Goal: Check status: Check status

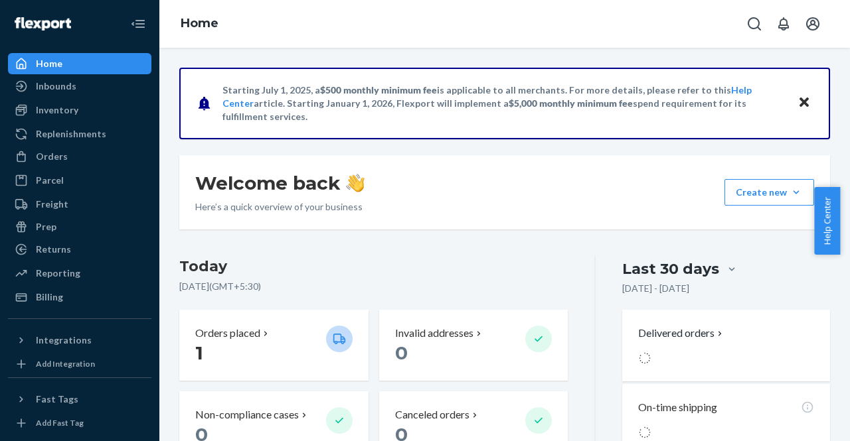
scroll to position [14, 0]
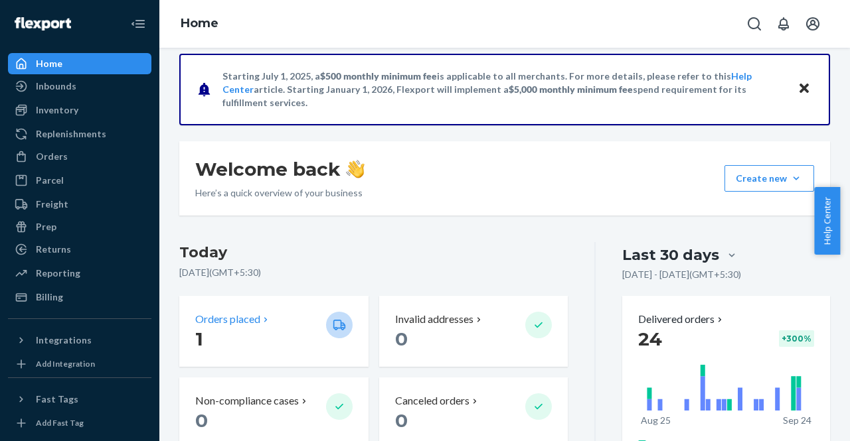
click at [287, 337] on p "1" at bounding box center [255, 339] width 120 height 24
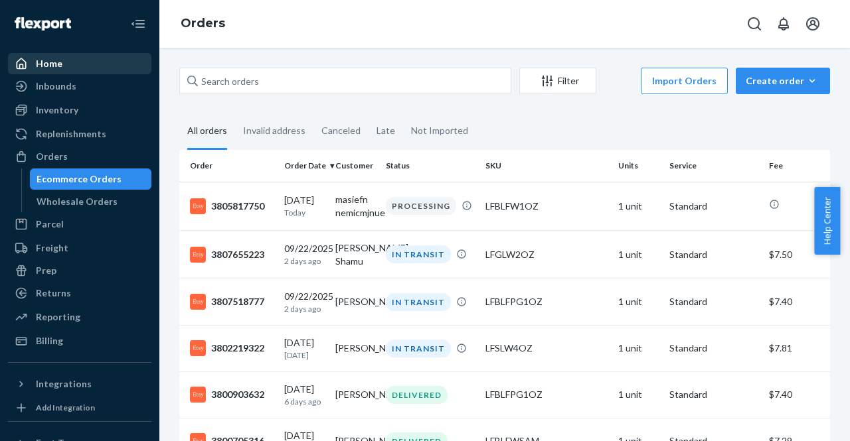
click at [75, 70] on div "Home" at bounding box center [79, 63] width 141 height 19
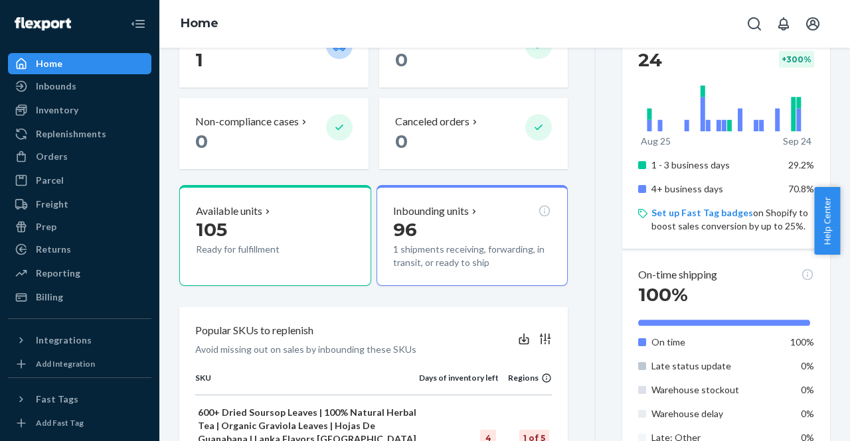
scroll to position [301, 0]
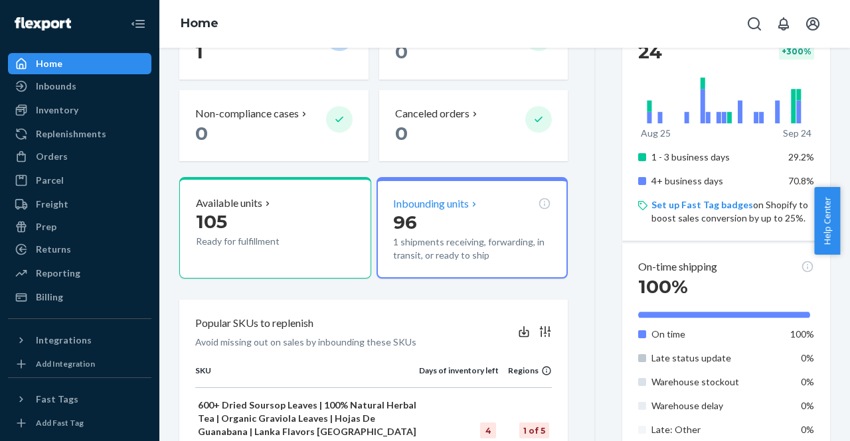
click at [506, 212] on p "96" at bounding box center [472, 222] width 159 height 24
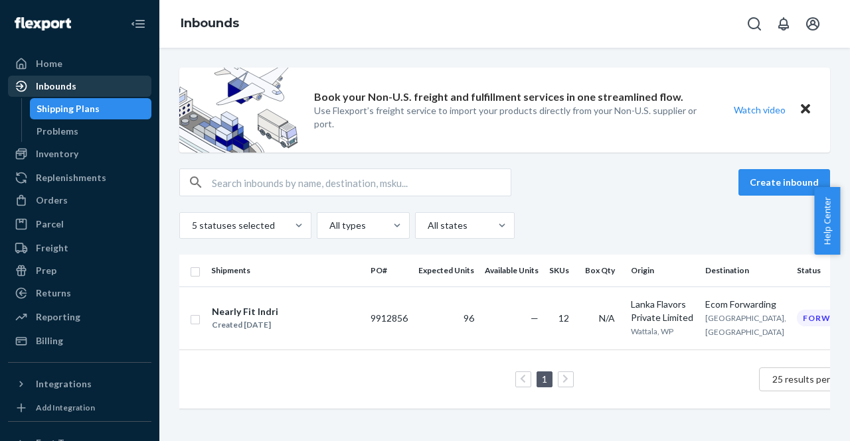
click at [73, 86] on div "Inbounds" at bounding box center [56, 86] width 40 height 13
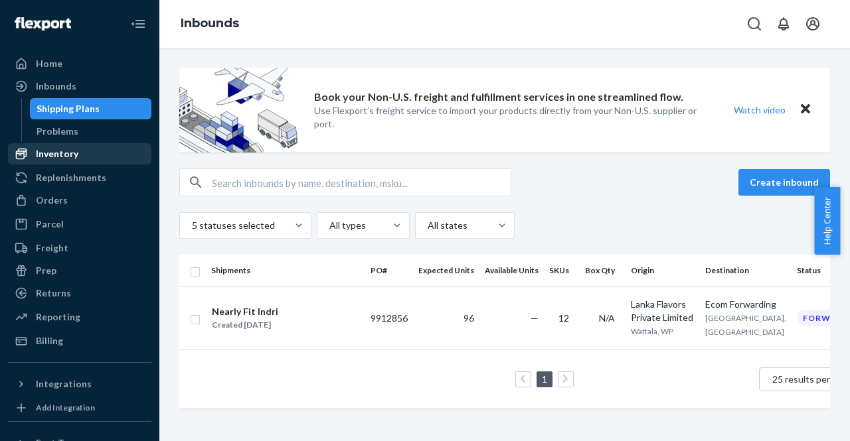
click at [46, 149] on div "Inventory" at bounding box center [57, 153] width 42 height 13
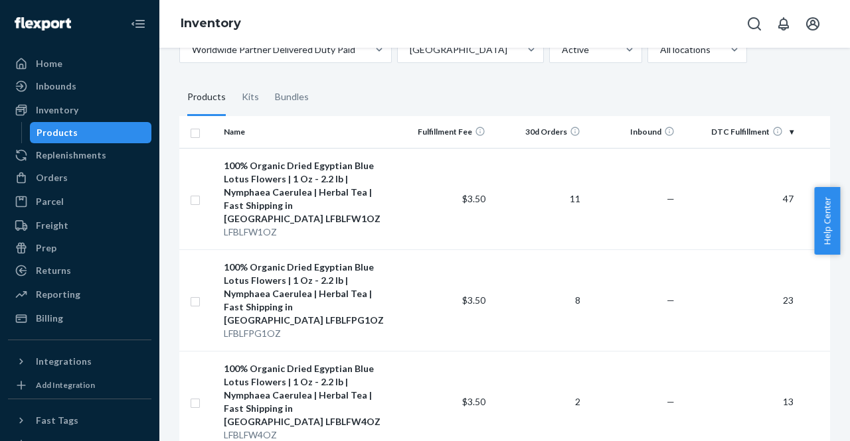
scroll to position [83, 0]
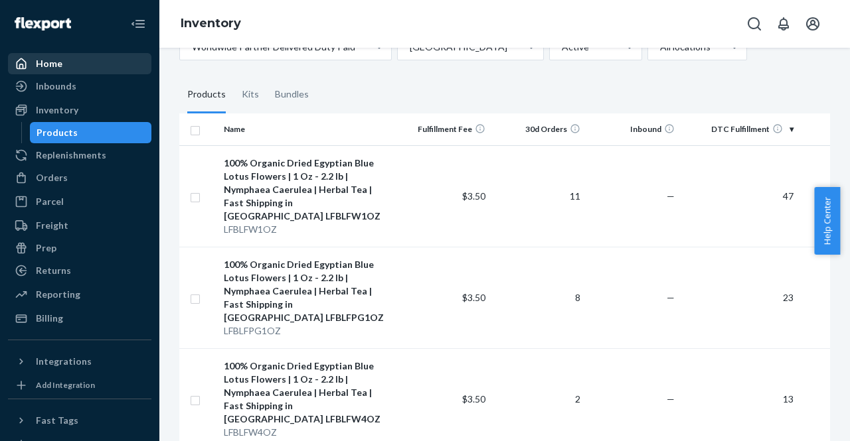
click at [74, 56] on div "Home" at bounding box center [79, 63] width 141 height 19
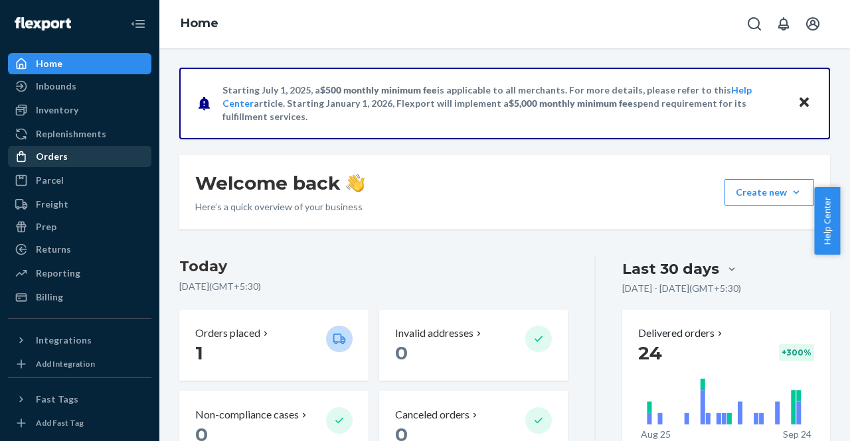
click at [76, 163] on div "Orders" at bounding box center [79, 156] width 141 height 19
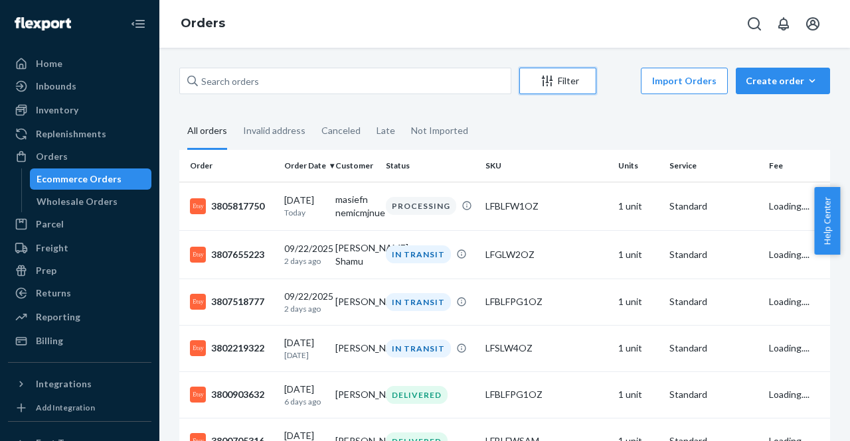
click at [569, 72] on button "Filter" at bounding box center [557, 81] width 77 height 27
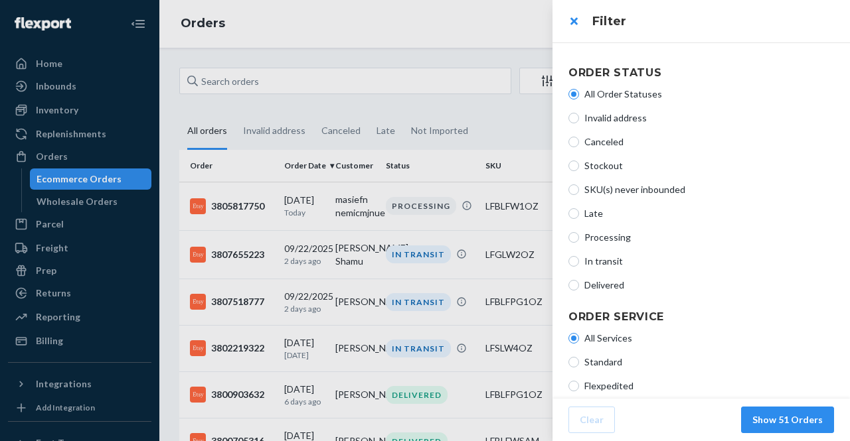
click at [592, 285] on span "Delivered" at bounding box center [709, 285] width 250 height 13
click at [579, 285] on input "Delivered" at bounding box center [573, 285] width 11 height 11
radio input "true"
radio input "false"
click at [778, 422] on button "Show 42 Orders" at bounding box center [787, 420] width 93 height 27
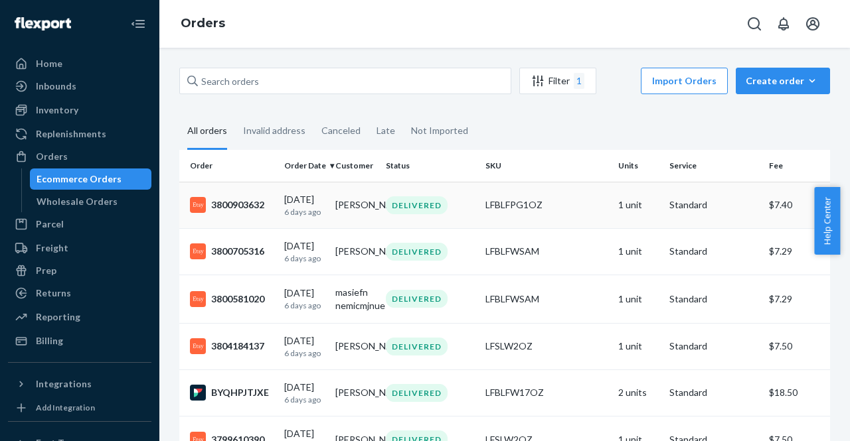
click at [355, 217] on td "[PERSON_NAME]" at bounding box center [355, 205] width 51 height 46
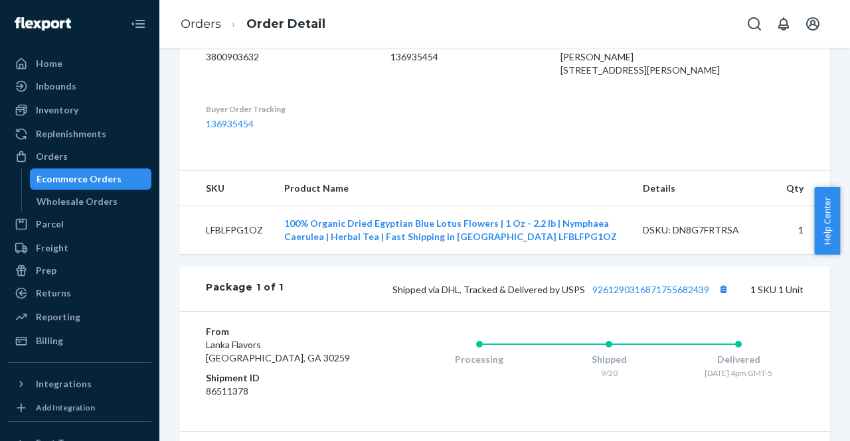
scroll to position [363, 0]
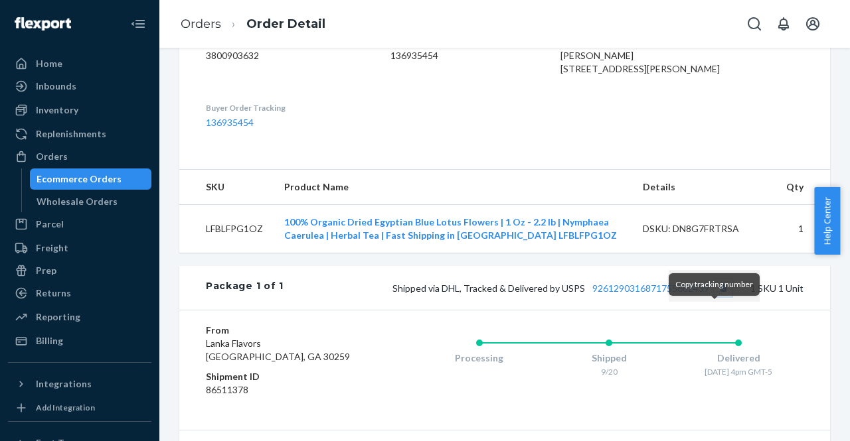
click at [714, 297] on button "Copy tracking number" at bounding box center [722, 287] width 17 height 17
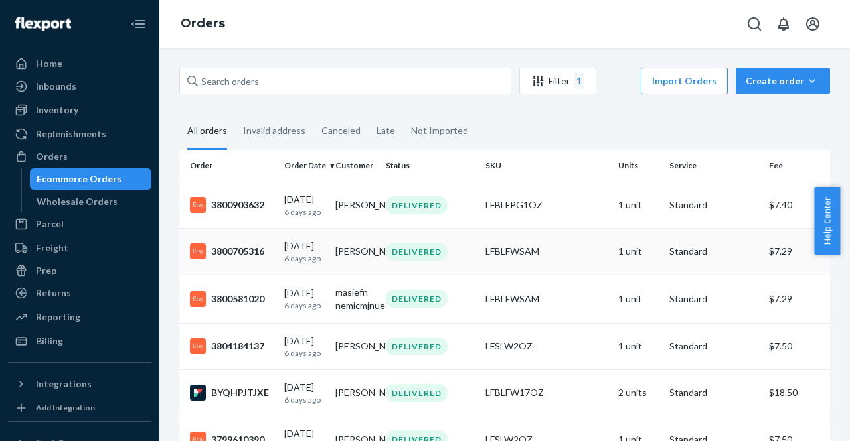
click at [345, 274] on td "[PERSON_NAME]" at bounding box center [355, 251] width 51 height 46
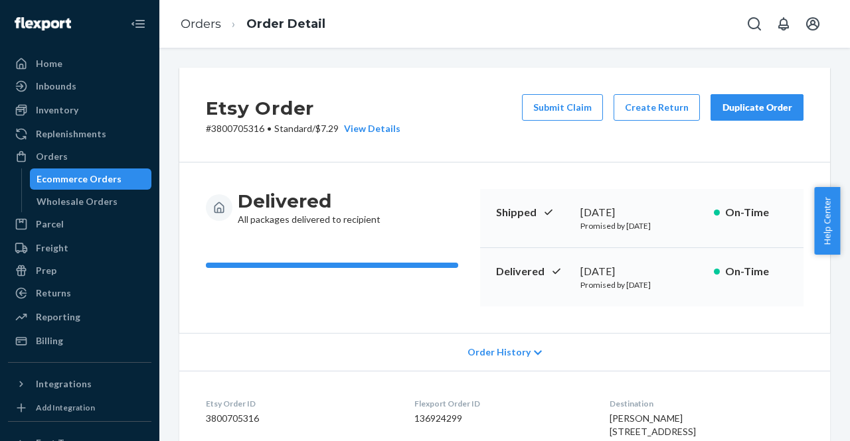
scroll to position [345, 0]
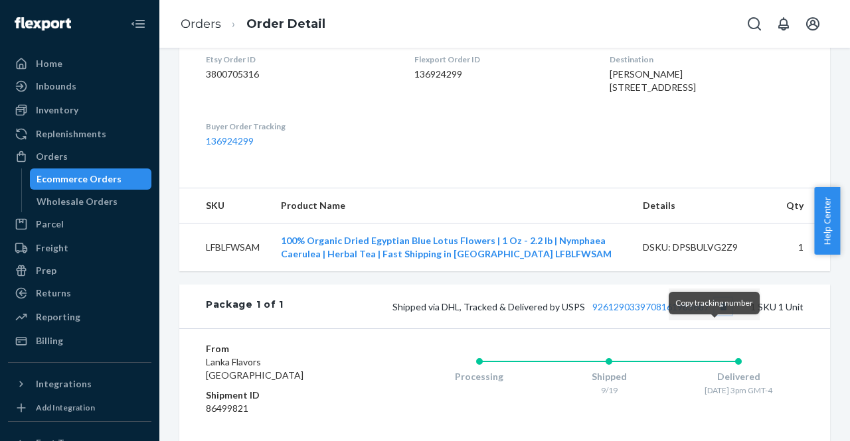
click at [714, 315] on button "Copy tracking number" at bounding box center [722, 306] width 17 height 17
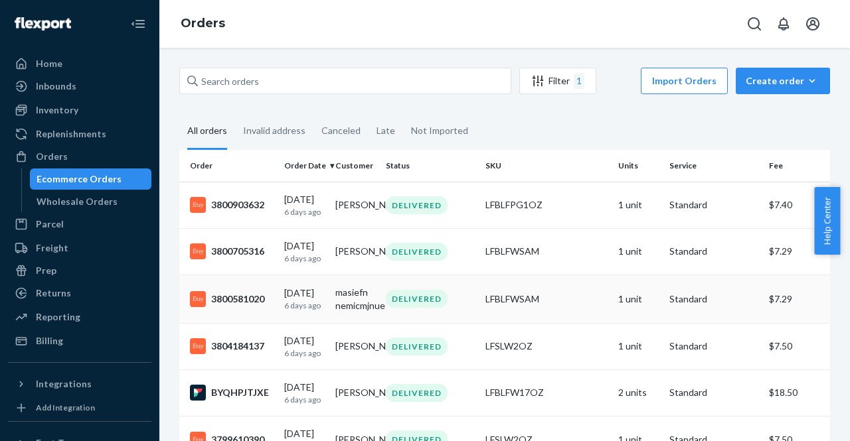
click at [402, 308] on div "DELIVERED" at bounding box center [417, 299] width 62 height 18
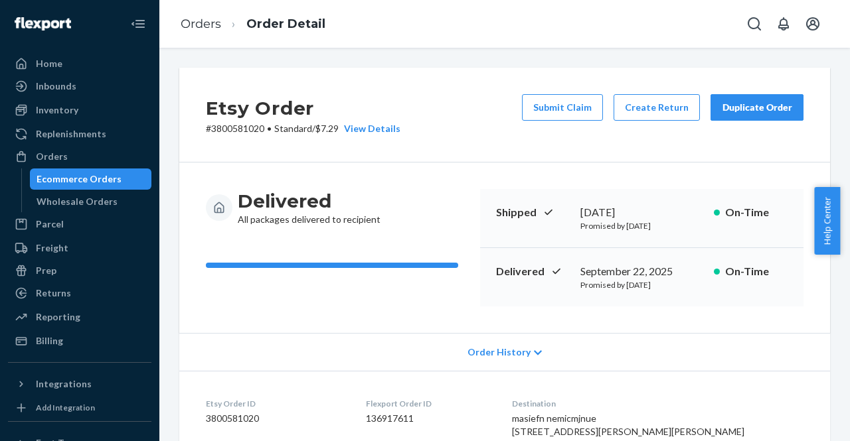
scroll to position [345, 0]
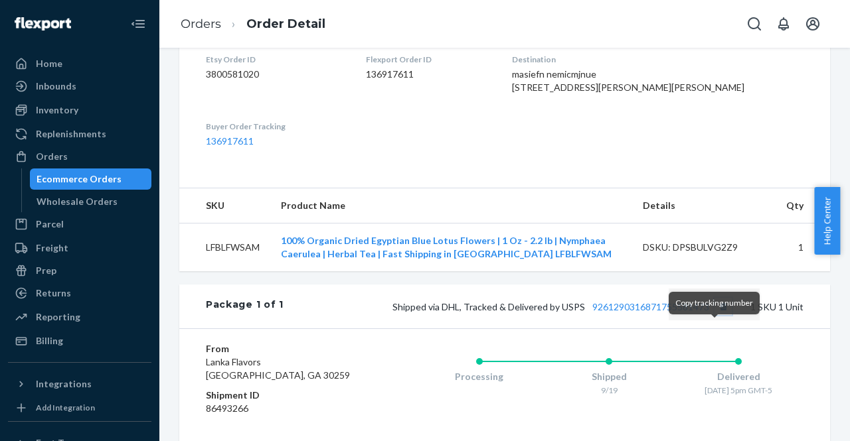
click at [716, 315] on button "Copy tracking number" at bounding box center [722, 306] width 17 height 17
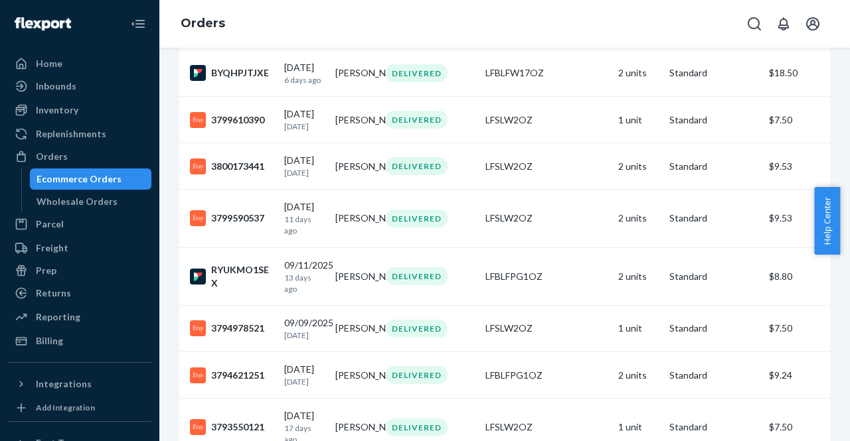
scroll to position [288, 0]
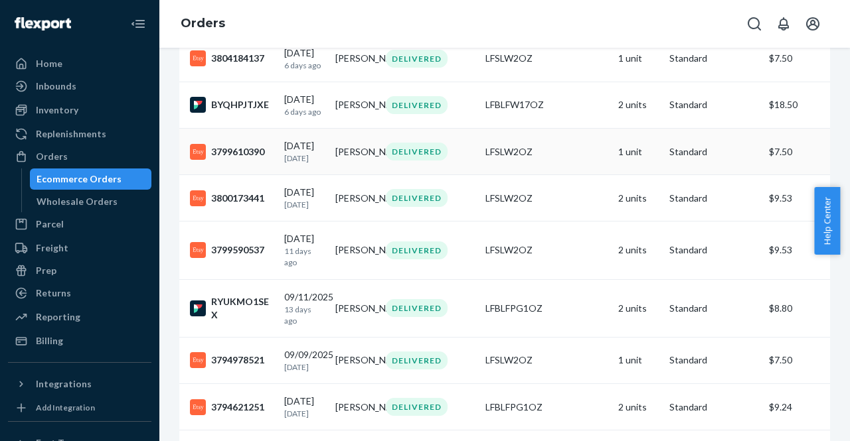
drag, startPoint x: 418, startPoint y: 184, endPoint x: 303, endPoint y: 200, distance: 115.9
click at [303, 175] on td "[DATE] [DATE]" at bounding box center [304, 152] width 51 height 46
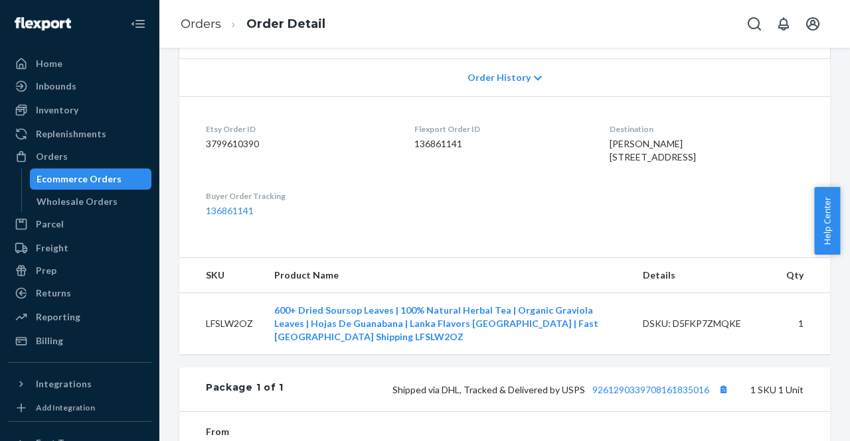
scroll to position [277, 0]
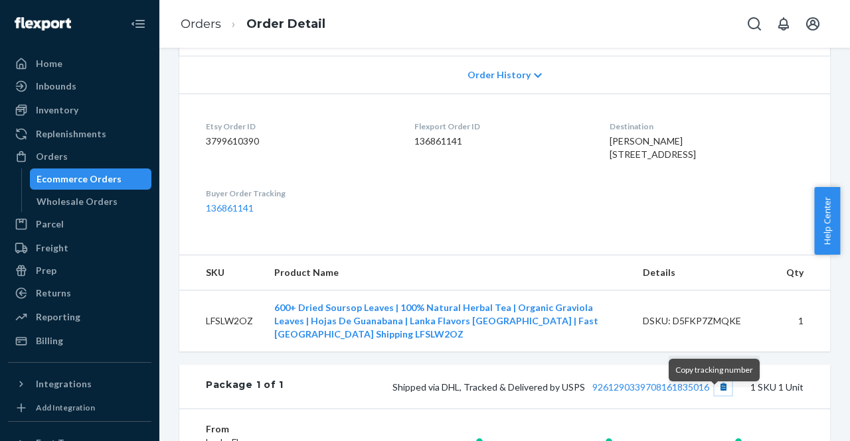
click at [714, 396] on button "Copy tracking number" at bounding box center [722, 386] width 17 height 17
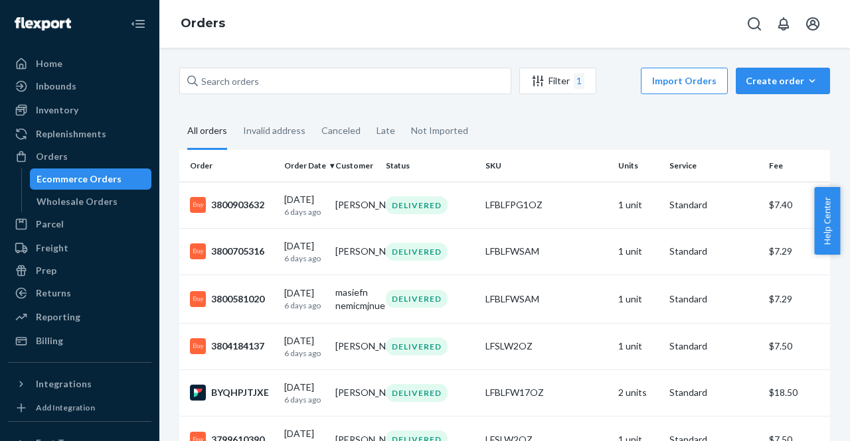
drag, startPoint x: 849, startPoint y: 209, endPoint x: 849, endPoint y: 248, distance: 38.5
click at [839, 248] on div "Help Center" at bounding box center [832, 221] width 36 height 68
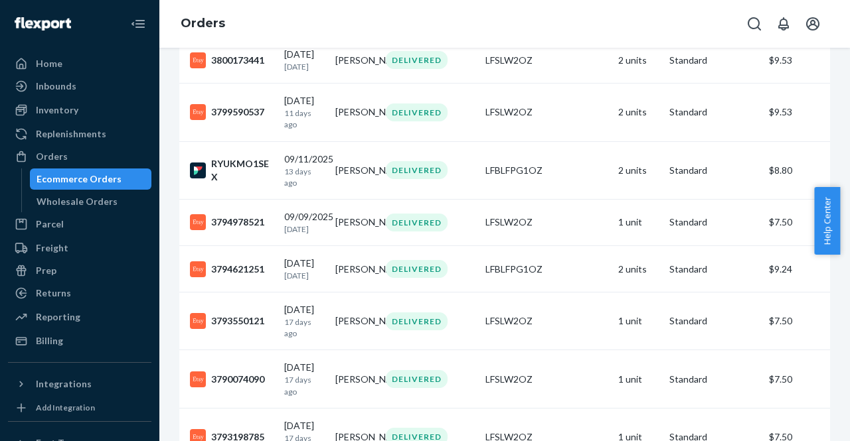
scroll to position [465, 0]
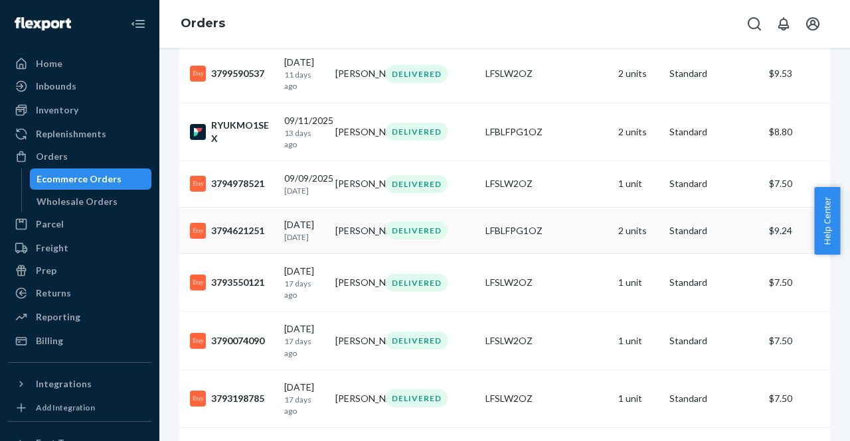
click at [346, 254] on td "[PERSON_NAME]" at bounding box center [355, 231] width 51 height 46
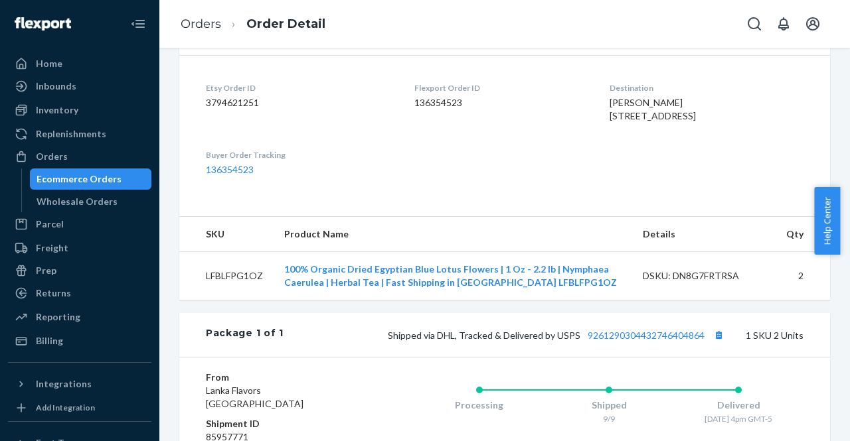
scroll to position [339, 0]
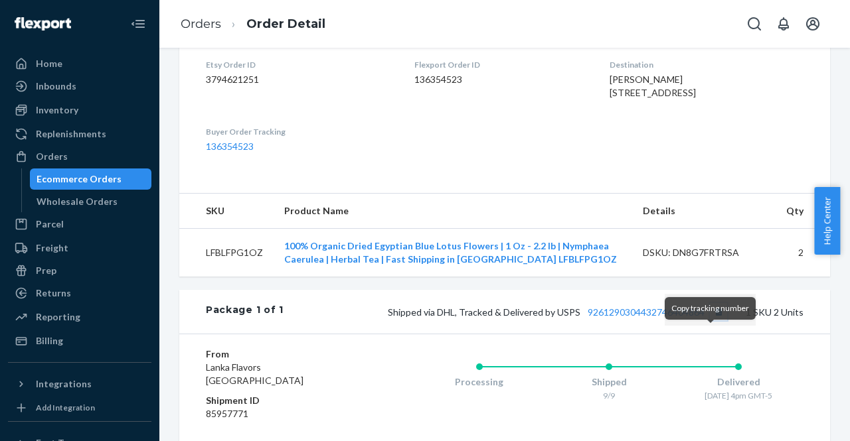
click at [710, 321] on button "Copy tracking number" at bounding box center [718, 311] width 17 height 17
